Goal: Information Seeking & Learning: Learn about a topic

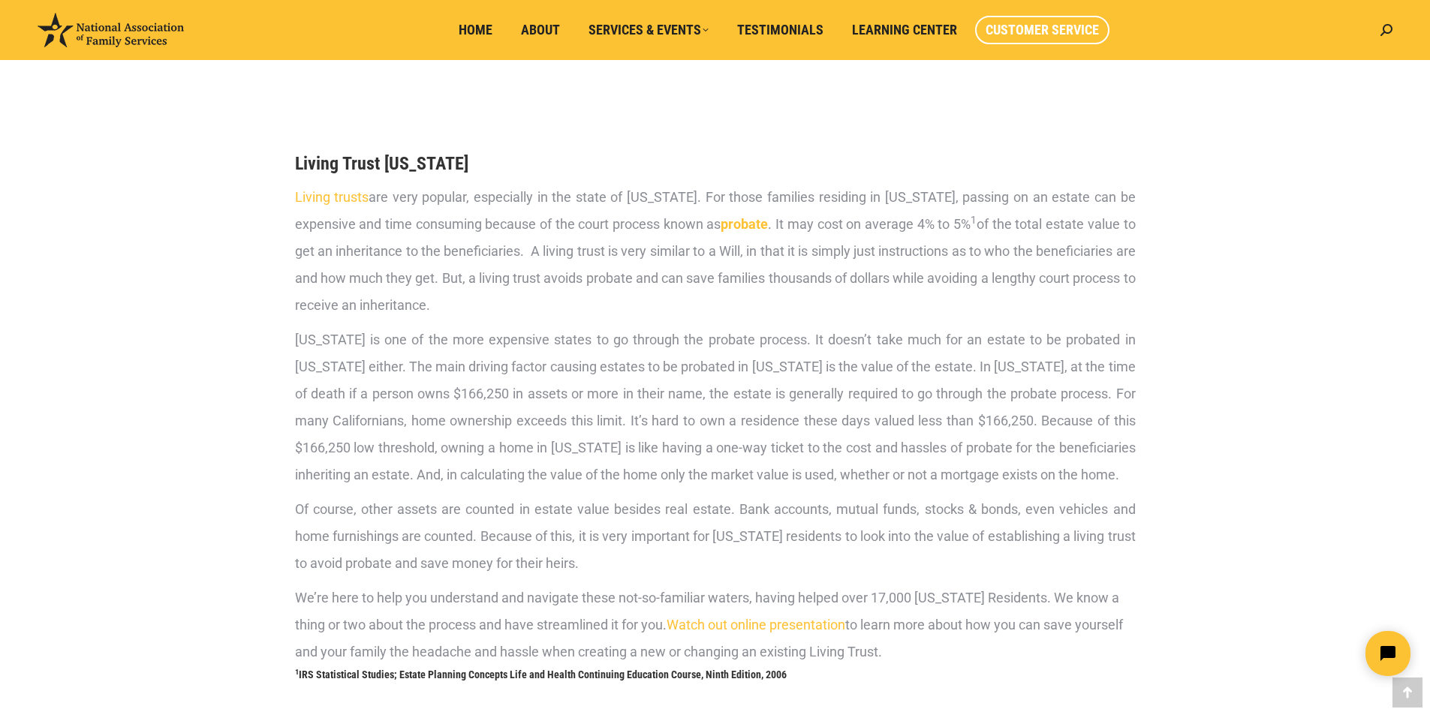
click at [1039, 24] on span "Customer Service" at bounding box center [1042, 30] width 113 height 17
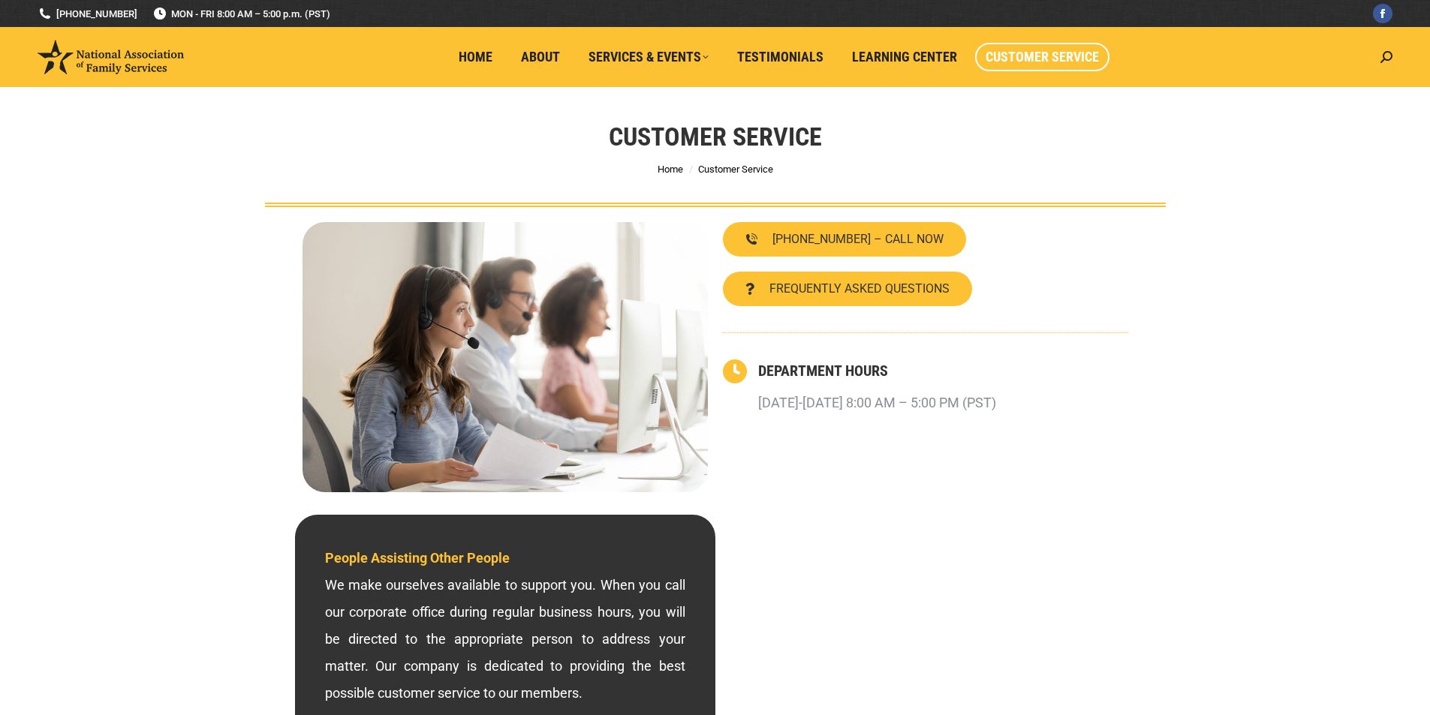
click at [471, 29] on li "Home" at bounding box center [479, 57] width 62 height 60
click at [475, 59] on span "Home" at bounding box center [476, 57] width 34 height 17
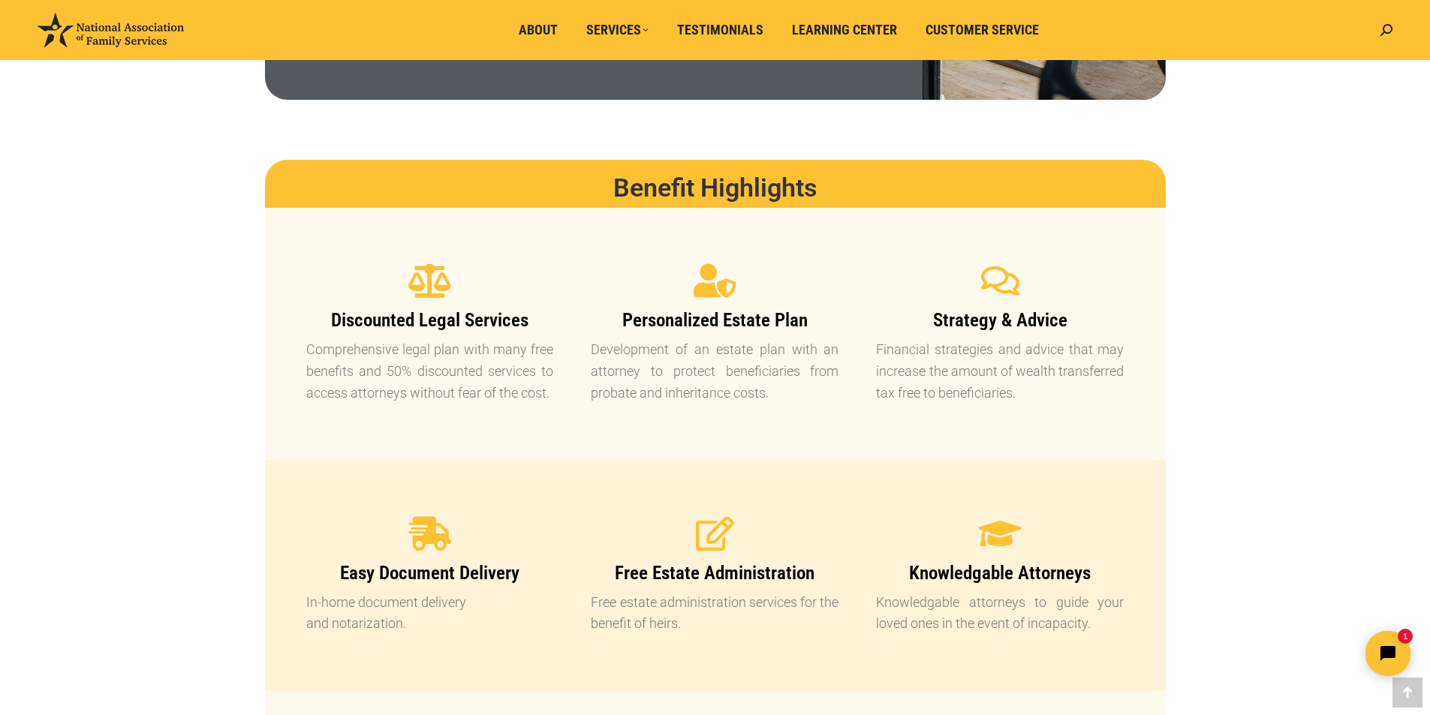
scroll to position [826, 0]
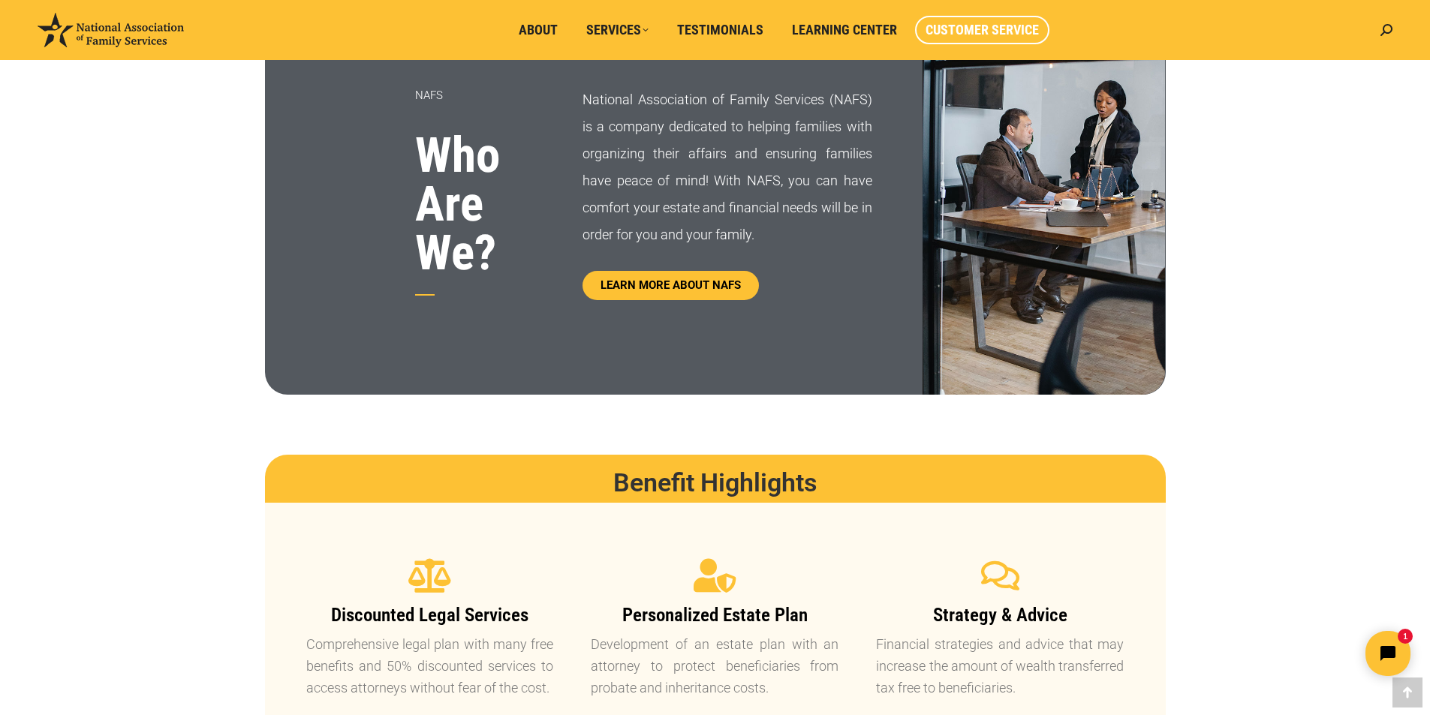
click at [1022, 28] on span "Customer Service" at bounding box center [981, 30] width 113 height 17
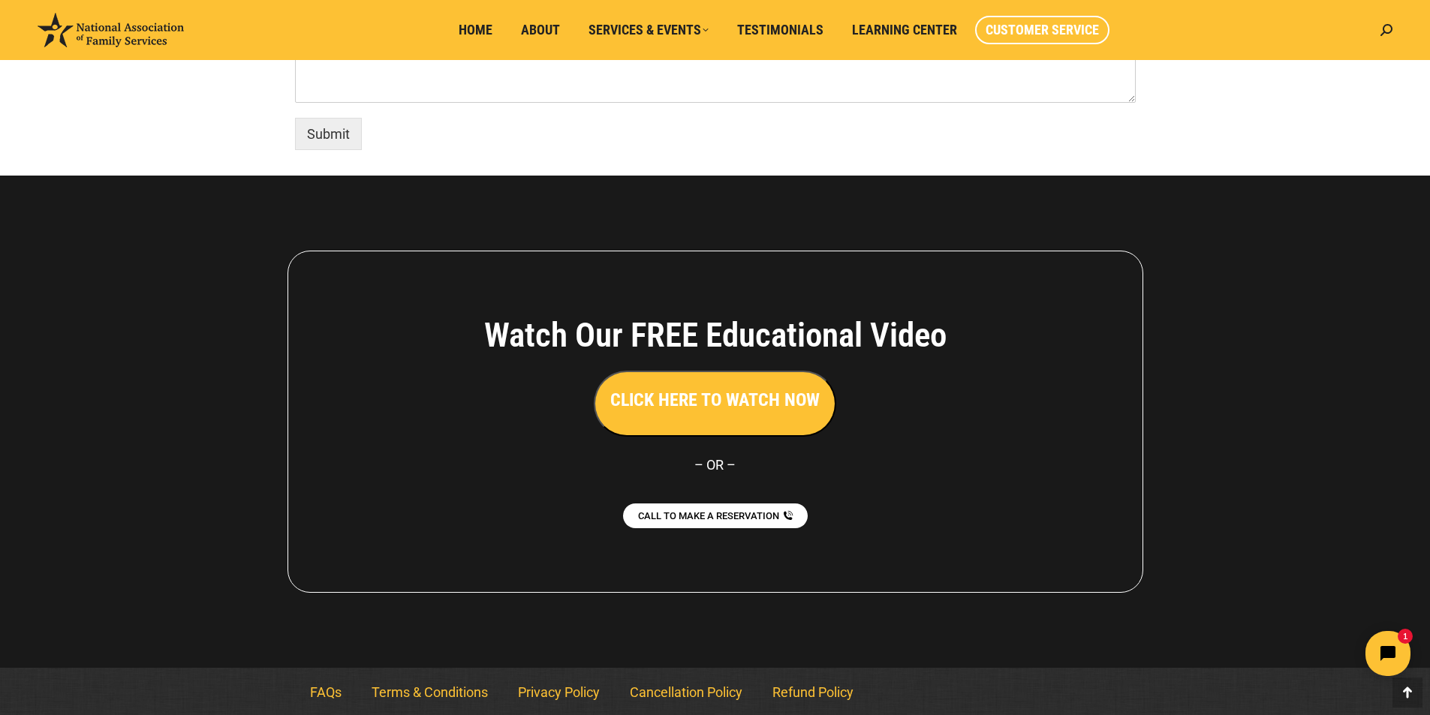
scroll to position [1239, 0]
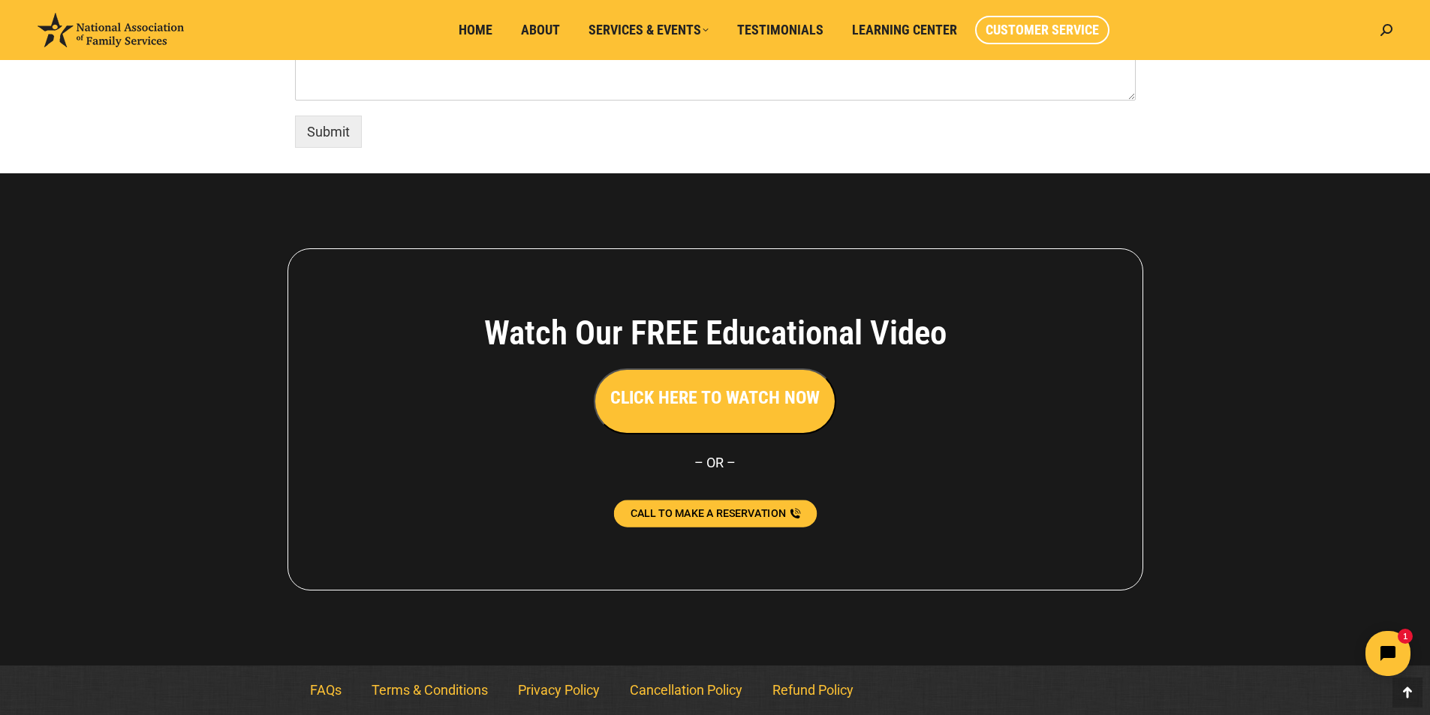
click at [705, 511] on span "CALL TO MAKE A RESERVATION" at bounding box center [707, 514] width 155 height 11
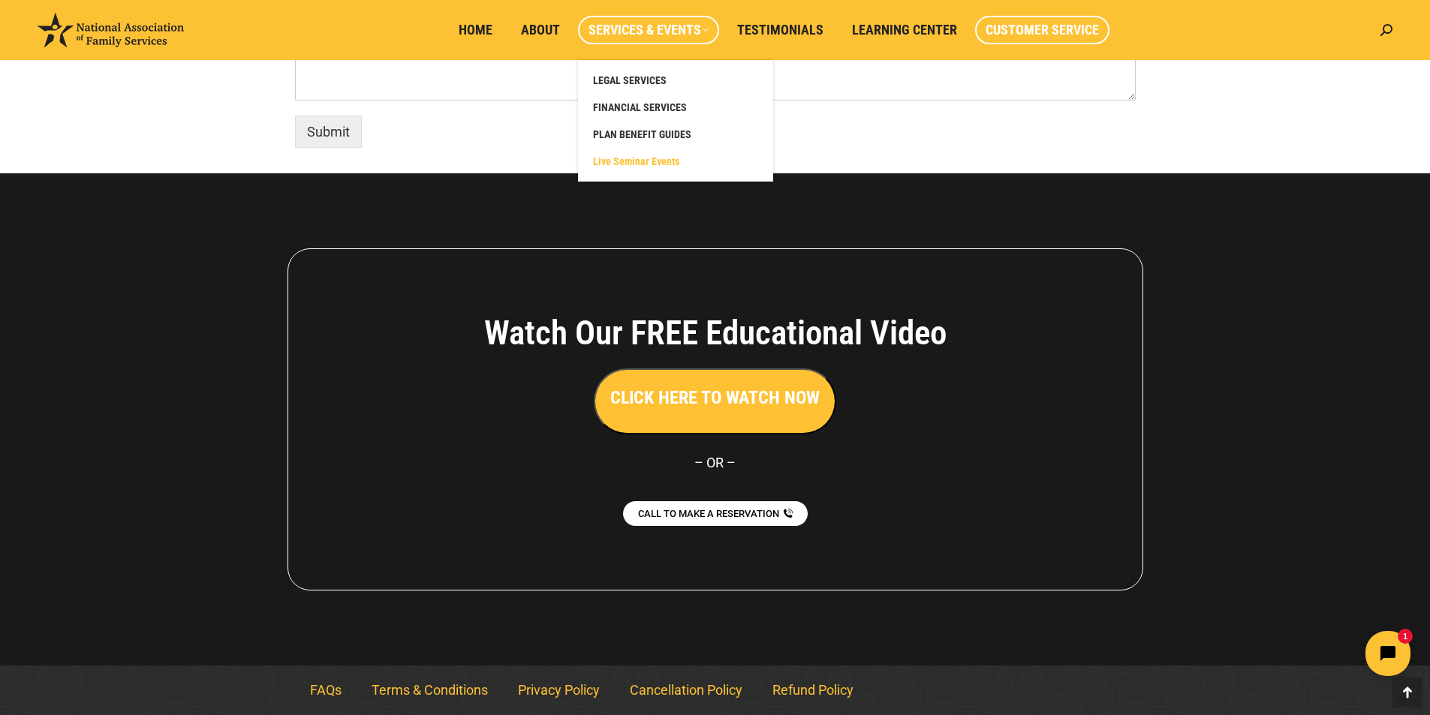
click at [651, 163] on span "Live Seminar Events" at bounding box center [636, 162] width 86 height 14
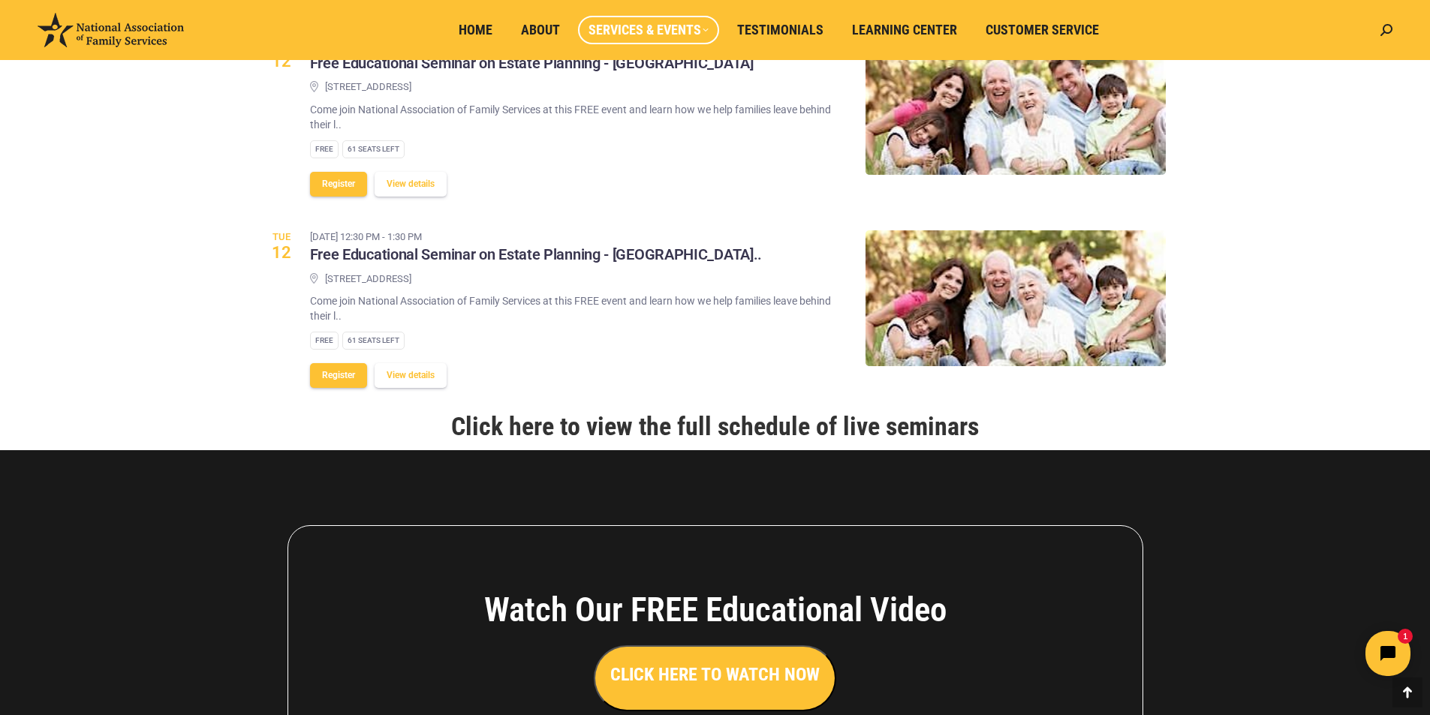
scroll to position [1753, 0]
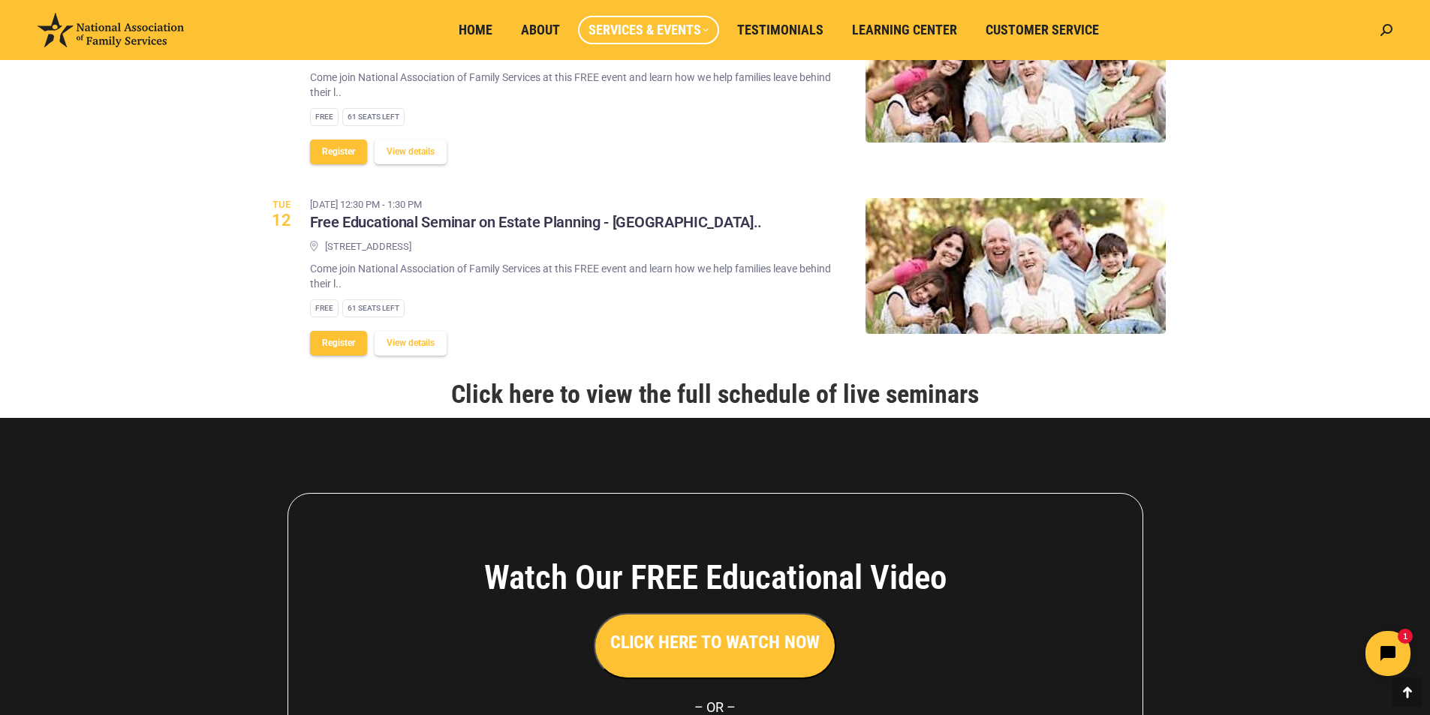
click at [743, 379] on link "Click here to view the full schedule of live seminars" at bounding box center [715, 394] width 528 height 30
